Goal: Communication & Community: Answer question/provide support

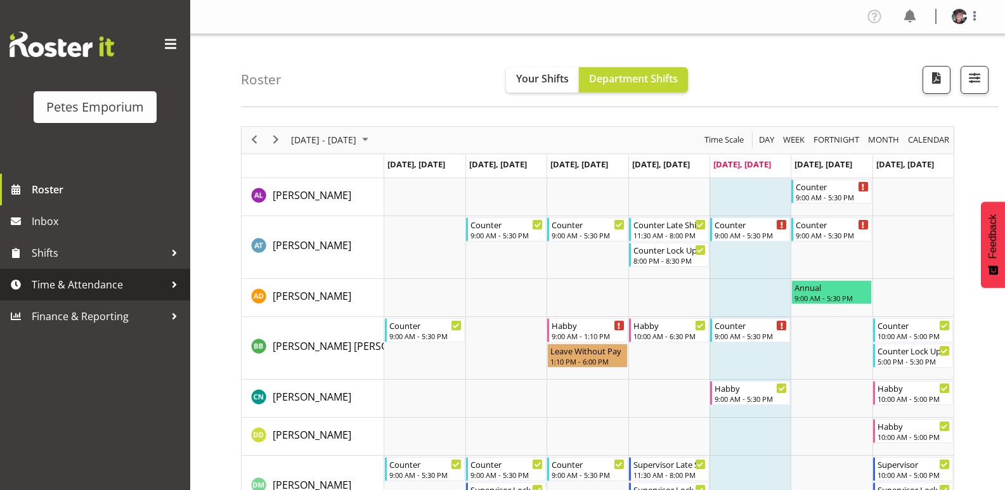
click at [101, 278] on span "Time & Attendance" at bounding box center [98, 284] width 133 height 19
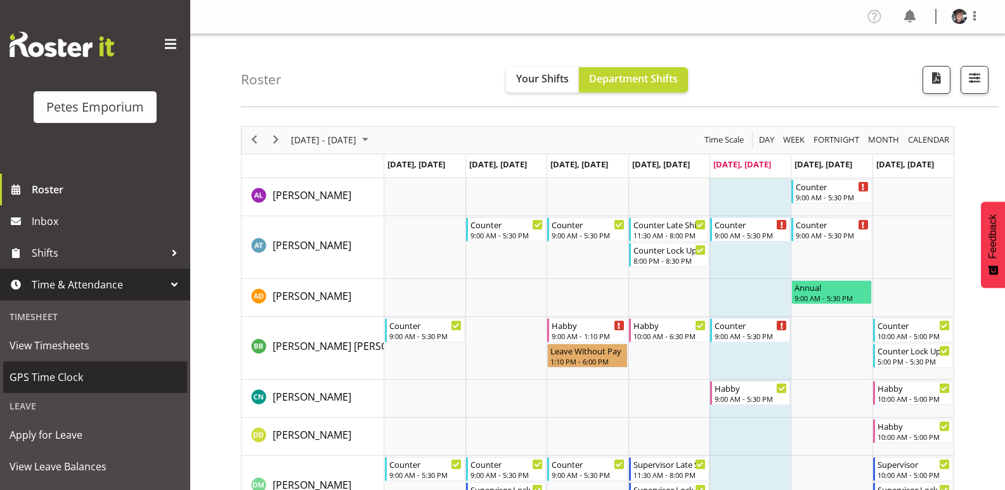
click at [74, 372] on span "GPS Time Clock" at bounding box center [95, 377] width 171 height 19
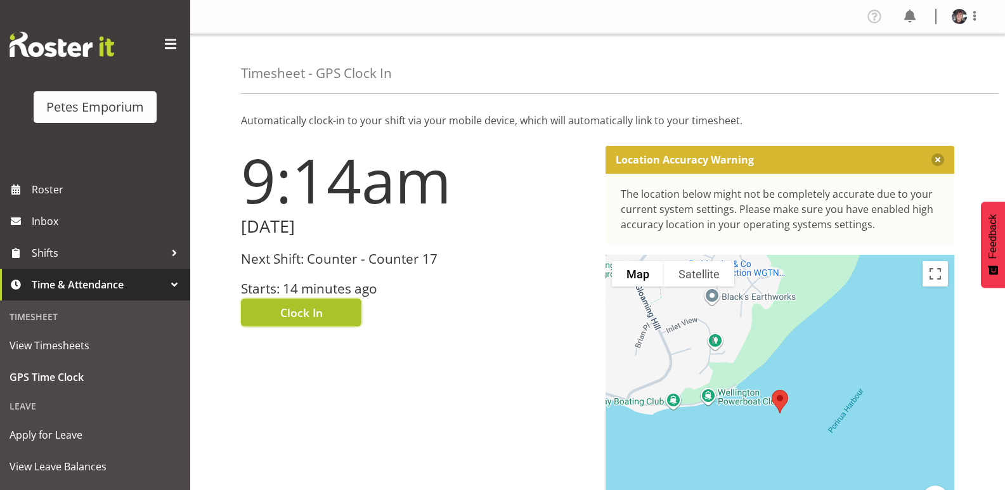
click at [290, 312] on span "Clock In" at bounding box center [301, 312] width 42 height 16
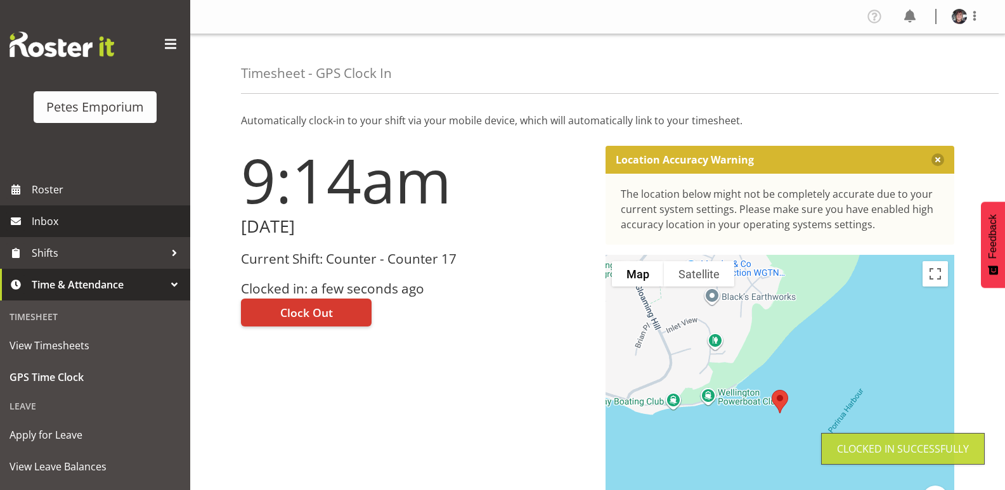
click at [65, 218] on span "Inbox" at bounding box center [108, 221] width 152 height 19
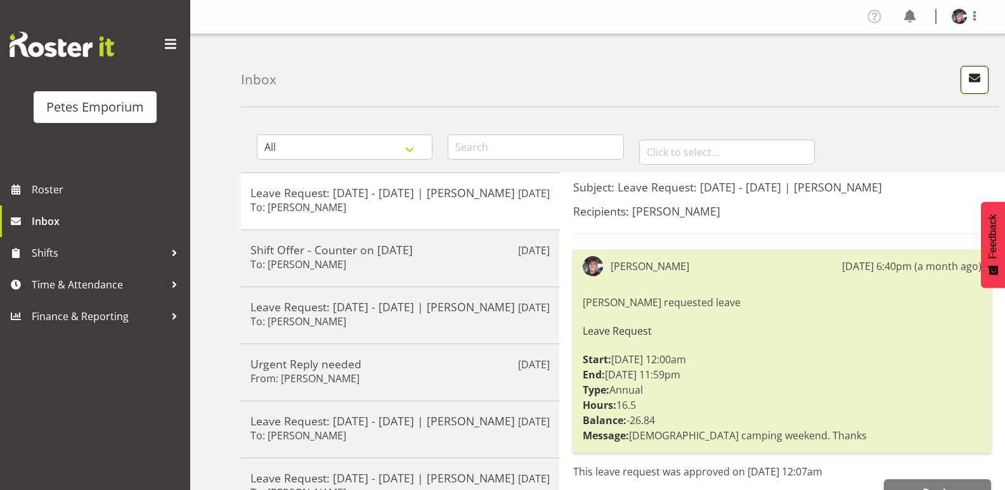
click at [971, 72] on span "button" at bounding box center [975, 78] width 16 height 16
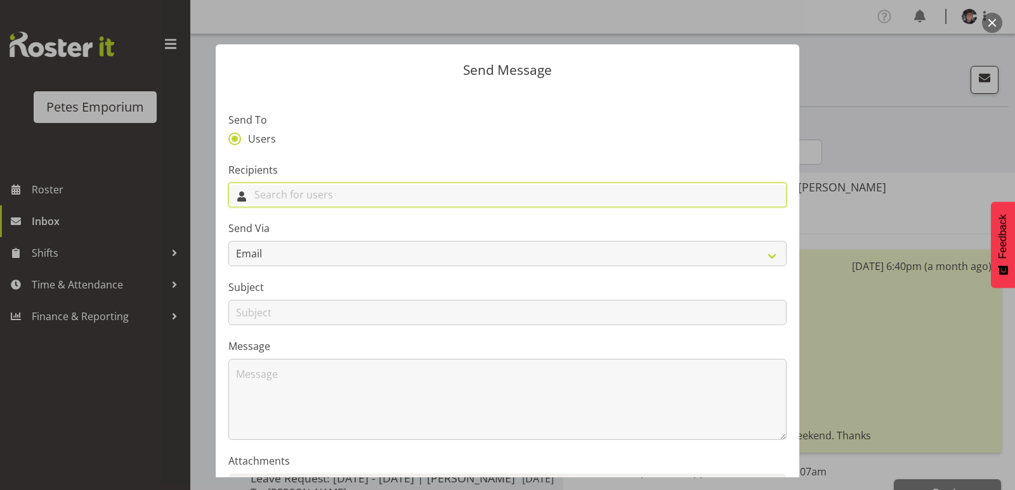
click at [313, 192] on input "text" at bounding box center [507, 195] width 557 height 20
type input "jo"
click at [261, 248] on span "[PERSON_NAME]" at bounding box center [278, 249] width 79 height 14
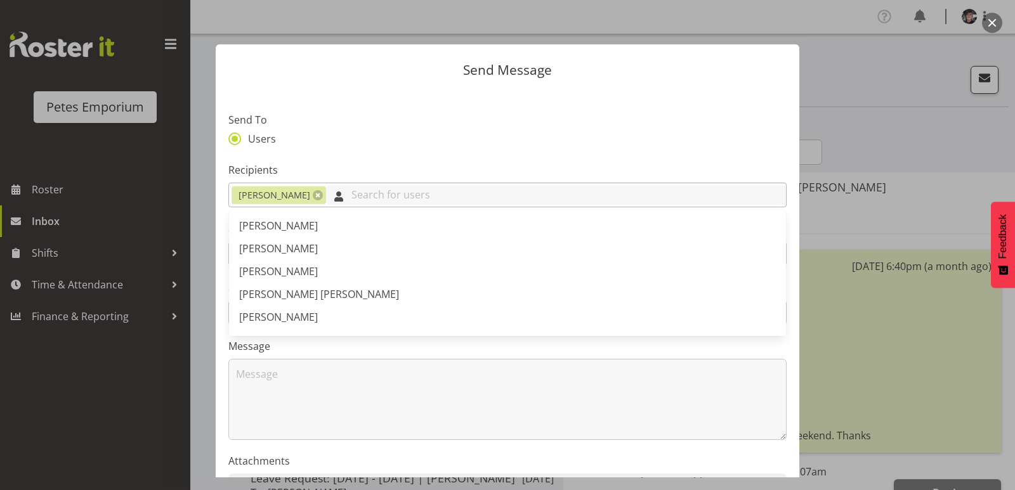
click at [326, 194] on input "text" at bounding box center [556, 195] width 460 height 20
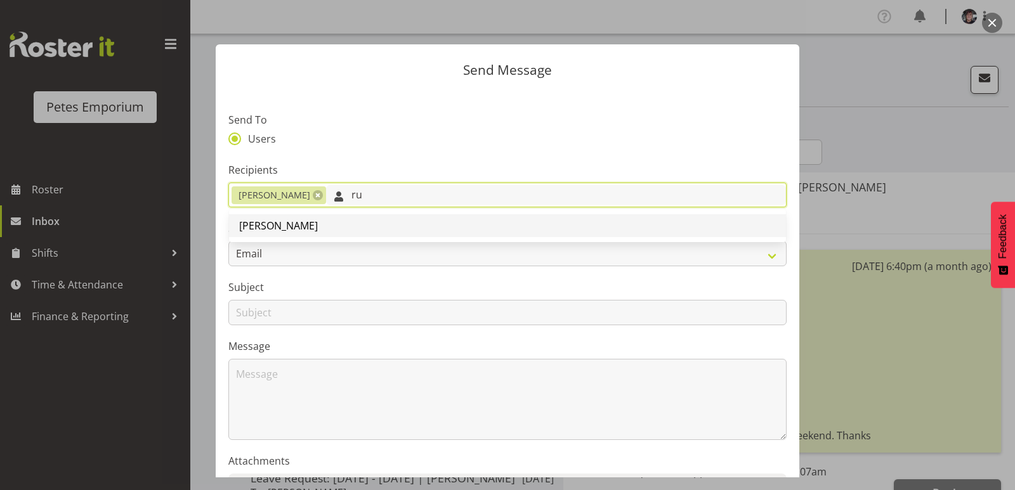
type input "ru"
click at [318, 225] on span "[PERSON_NAME]" at bounding box center [278, 226] width 79 height 14
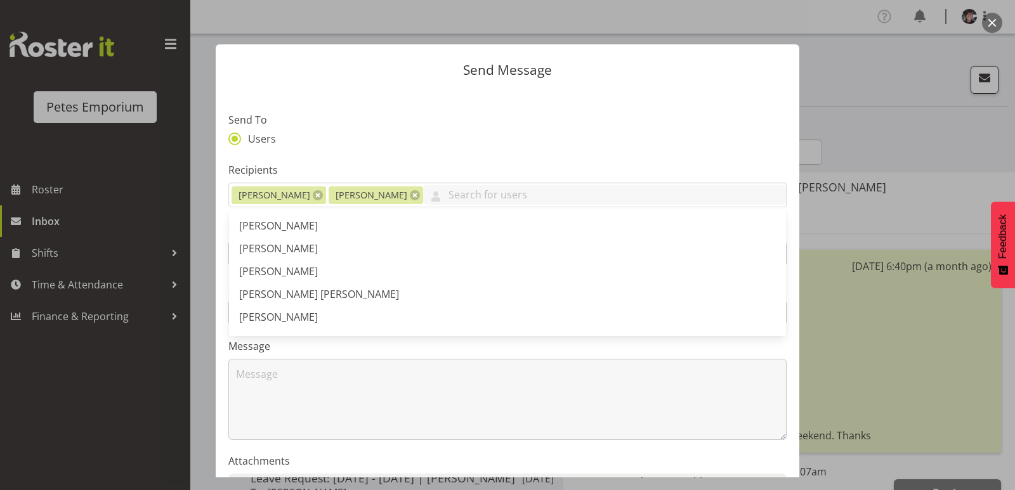
click at [407, 149] on section "Send To Users Recipients Jodine Bunn Ruth Robertson-Taylor Abigail Lane Alex-Mi…" at bounding box center [507, 326] width 583 height 475
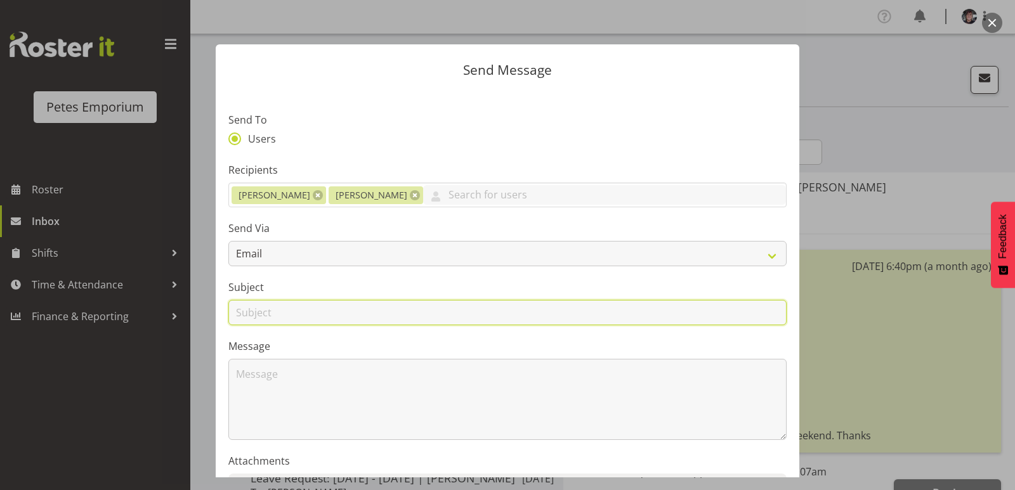
click at [316, 311] on input "text" at bounding box center [507, 312] width 558 height 25
type input "late"
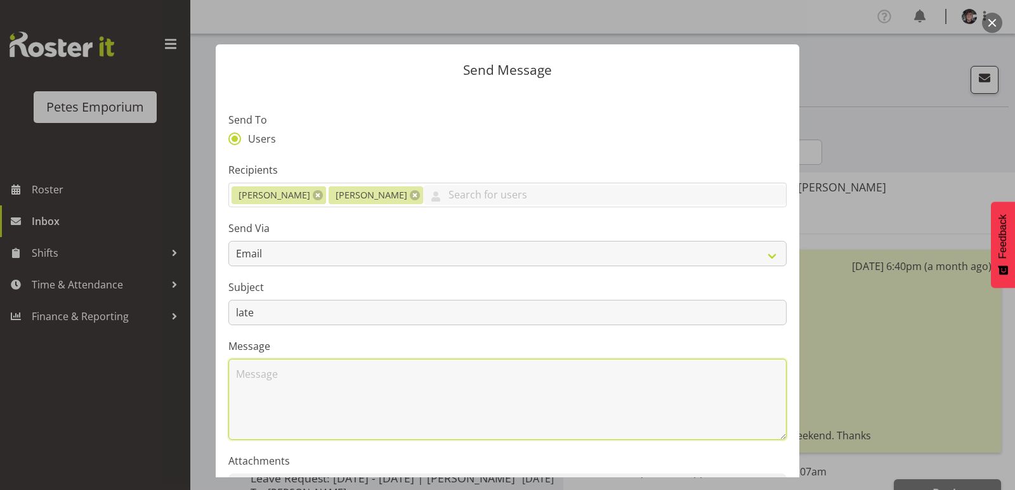
click at [281, 377] on textarea at bounding box center [507, 399] width 558 height 81
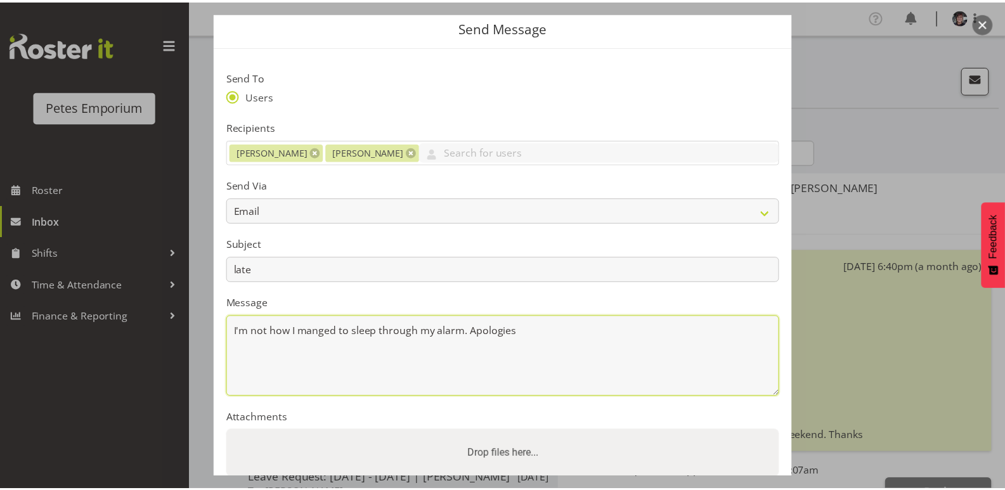
scroll to position [146, 0]
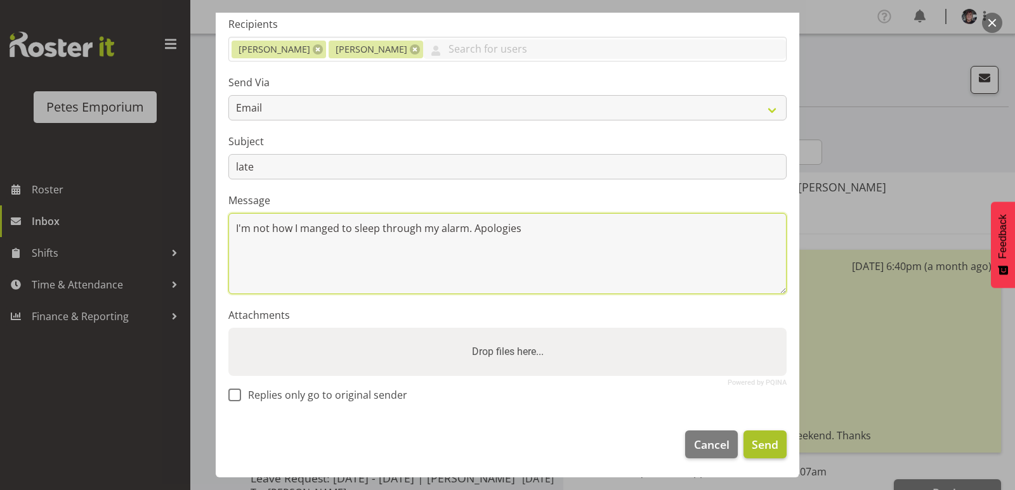
type textarea "I'm not how I manged to sleep through my alarm. Apologies"
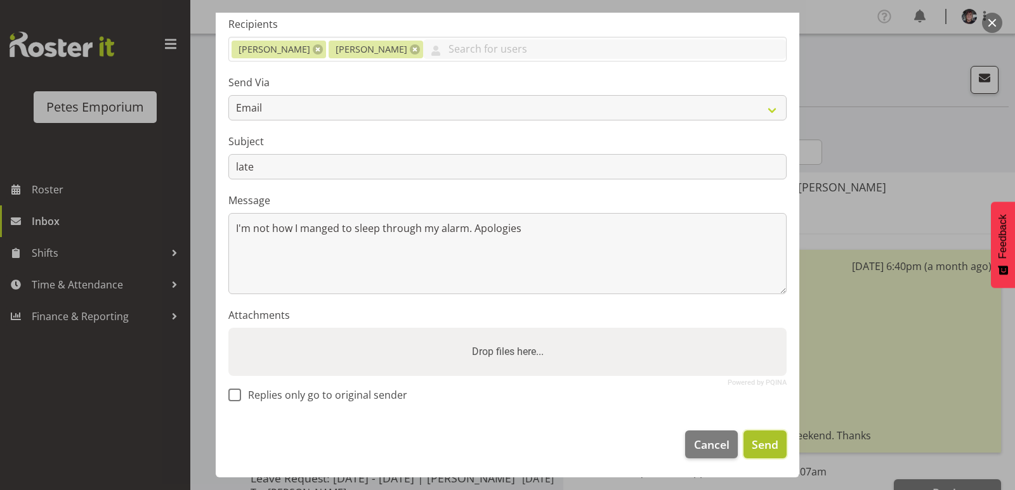
click at [755, 439] on span "Send" at bounding box center [765, 444] width 27 height 16
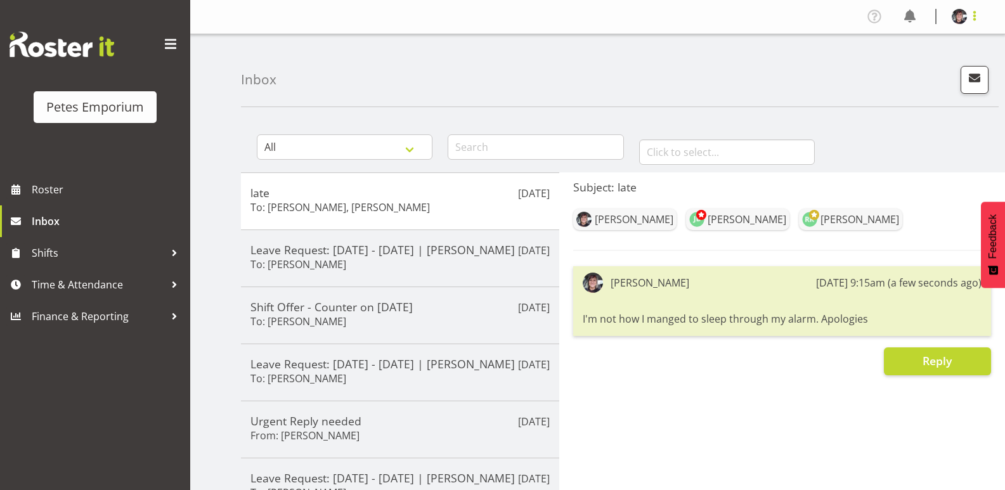
click at [975, 13] on span at bounding box center [974, 15] width 15 height 15
click at [888, 67] on link "Log Out" at bounding box center [922, 66] width 122 height 23
